Goal: Task Accomplishment & Management: Complete application form

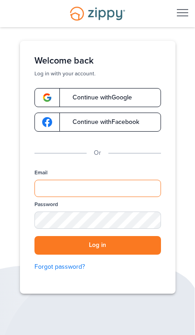
click at [145, 187] on input "Email" at bounding box center [98, 188] width 127 height 17
type input "**********"
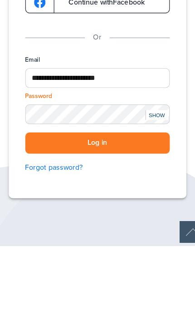
click at [128, 236] on button "Log in" at bounding box center [98, 245] width 127 height 19
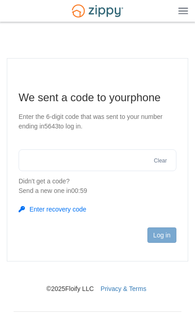
click at [118, 163] on input "text" at bounding box center [98, 161] width 158 height 22
type input "******"
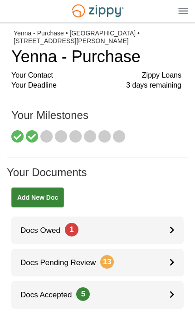
click at [155, 229] on link "Docs Owed 1" at bounding box center [97, 231] width 173 height 28
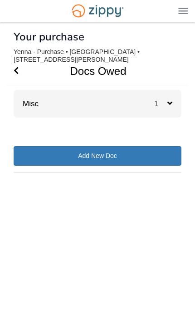
click at [167, 100] on span "1" at bounding box center [161, 104] width 13 height 8
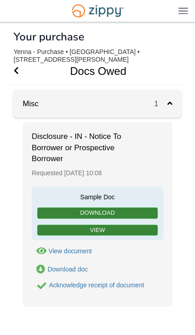
click at [110, 284] on div "Acknowledge receipt of document" at bounding box center [96, 285] width 95 height 7
click at [109, 284] on div "Acknowledge receipt of document" at bounding box center [96, 285] width 95 height 7
click at [126, 228] on link "View" at bounding box center [97, 230] width 121 height 11
click at [106, 285] on div "Acknowledge receipt of document" at bounding box center [96, 285] width 95 height 7
click at [174, 105] on div "1" at bounding box center [168, 104] width 27 height 28
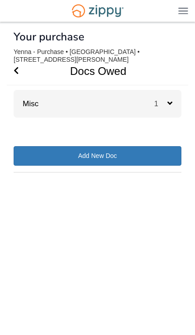
click at [17, 65] on span "Go Back" at bounding box center [16, 71] width 5 height 28
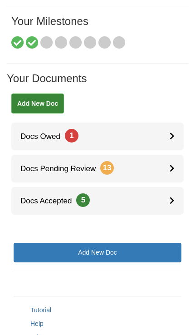
scroll to position [94, 0]
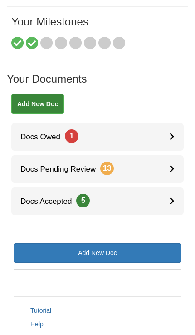
click at [140, 139] on link "Docs Owed 1" at bounding box center [97, 137] width 173 height 28
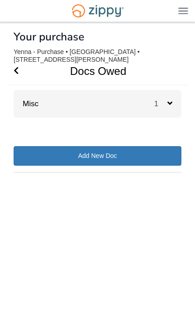
click at [168, 107] on icon at bounding box center [170, 103] width 5 height 8
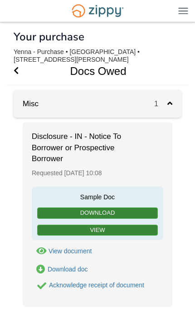
click at [114, 284] on div "Acknowledge receipt of document" at bounding box center [96, 285] width 95 height 7
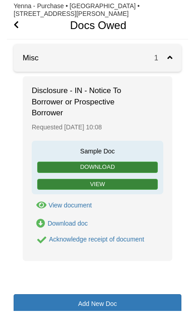
scroll to position [20, 0]
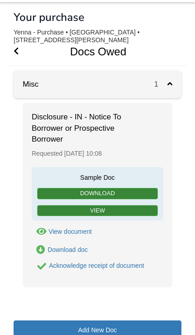
click at [164, 131] on div "Disclosure - IN - Notice To Borrower or Prospective Borrower Requested August 2…" at bounding box center [98, 195] width 150 height 185
click at [15, 55] on icon "Go Back" at bounding box center [16, 51] width 5 height 8
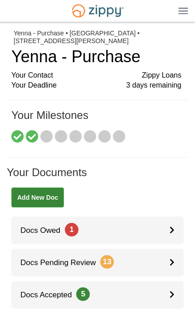
click at [147, 223] on link "Docs Owed 1" at bounding box center [97, 231] width 173 height 28
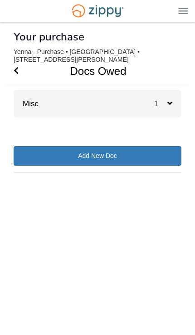
click at [170, 107] on icon at bounding box center [170, 103] width 5 height 8
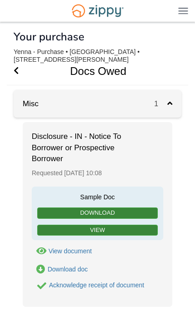
click at [103, 287] on div "Acknowledge receipt of document" at bounding box center [96, 285] width 95 height 7
